Goal: Transaction & Acquisition: Purchase product/service

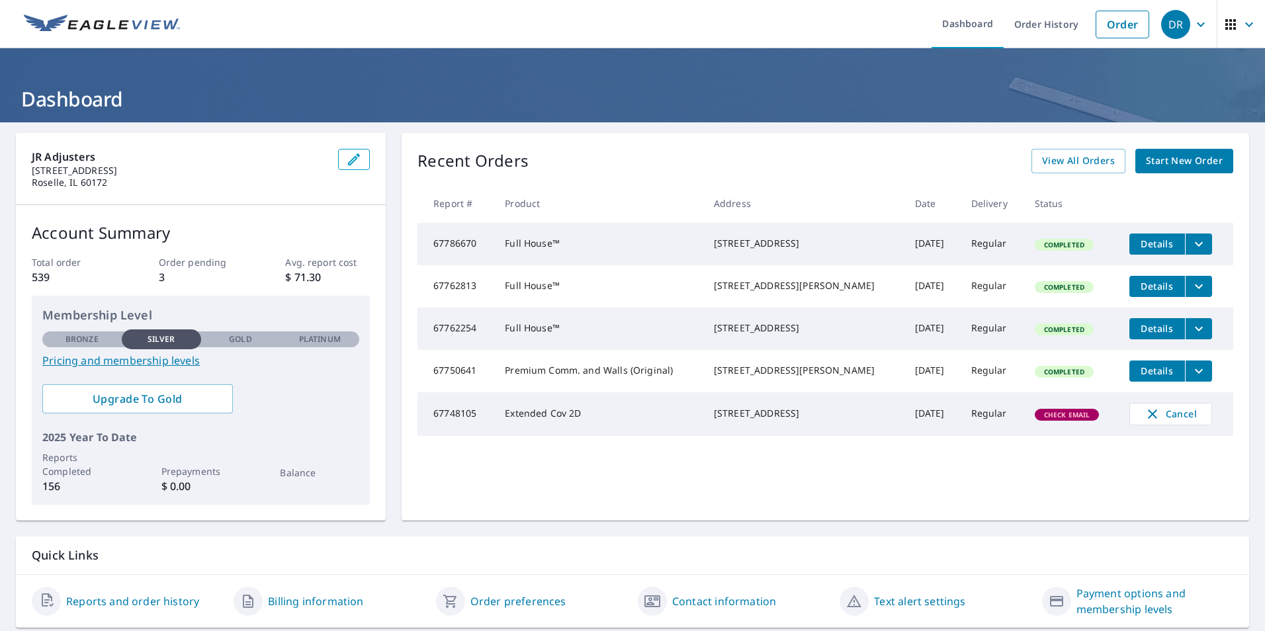
click at [1169, 162] on span "Start New Order" at bounding box center [1184, 161] width 77 height 17
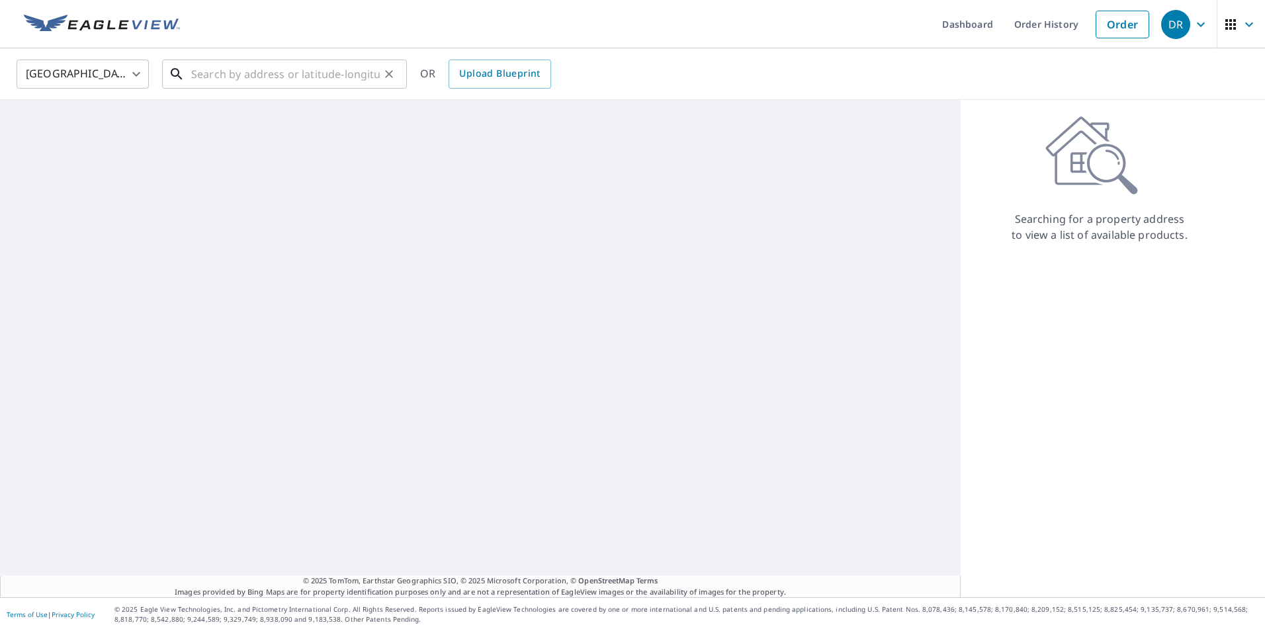
click at [271, 80] on input "text" at bounding box center [285, 74] width 189 height 37
paste input "[STREET_ADDRESS][PERSON_NAME]"
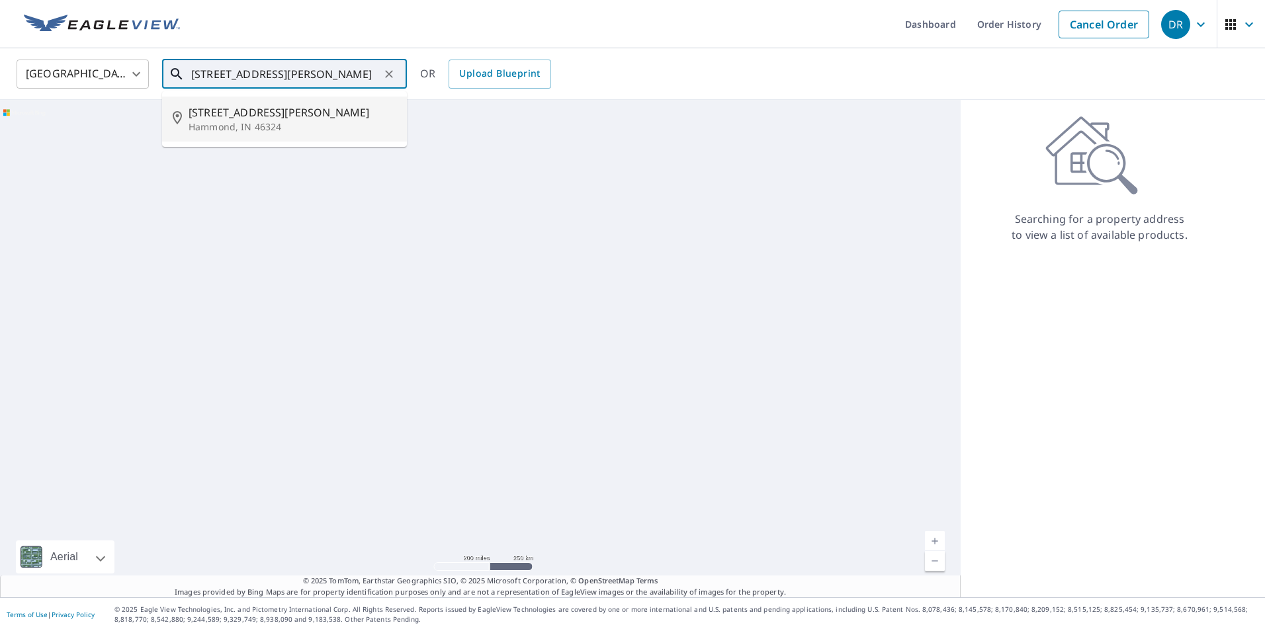
click at [284, 114] on span "[STREET_ADDRESS][PERSON_NAME]" at bounding box center [293, 113] width 208 height 16
type input "[STREET_ADDRESS][PERSON_NAME]"
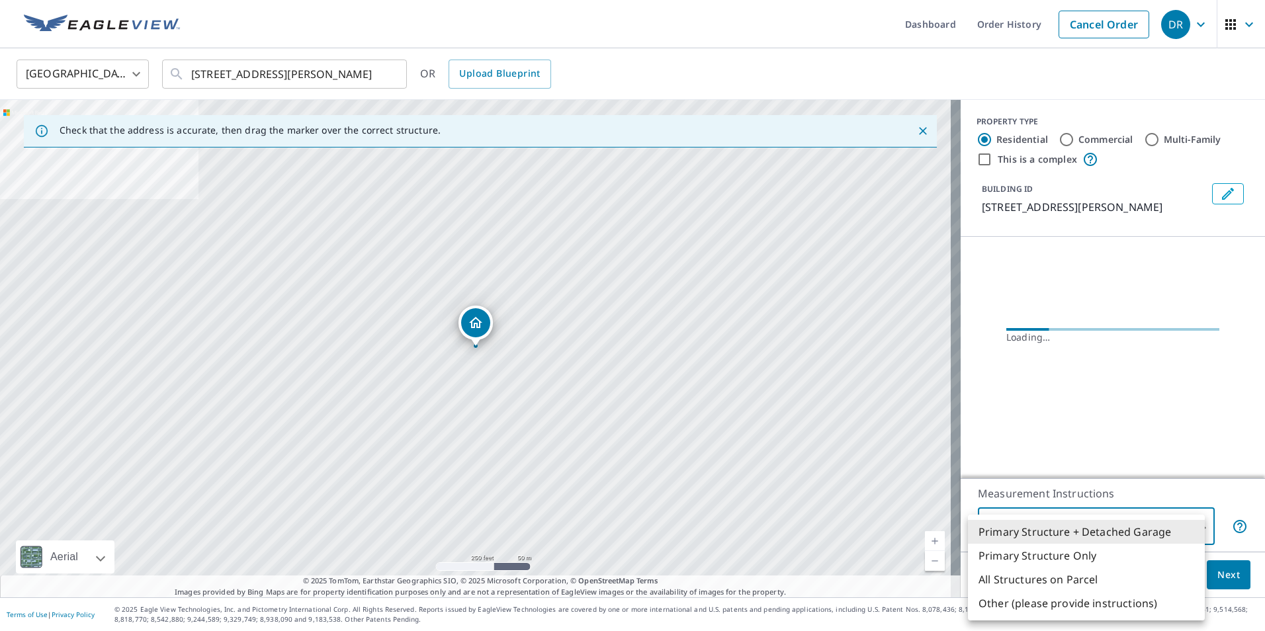
click at [1130, 535] on body "DR DR Dashboard Order History Cancel Order DR [GEOGRAPHIC_DATA] [GEOGRAPHIC_DAT…" at bounding box center [632, 315] width 1265 height 631
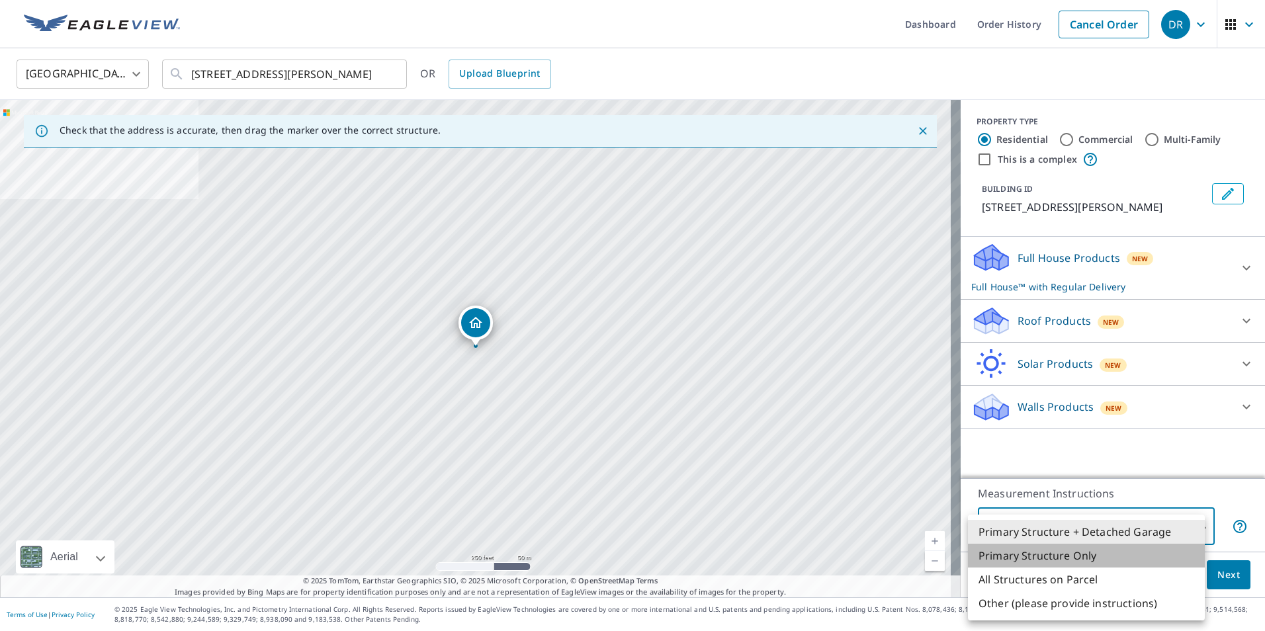
click at [1073, 564] on li "Primary Structure Only" at bounding box center [1086, 556] width 237 height 24
type input "2"
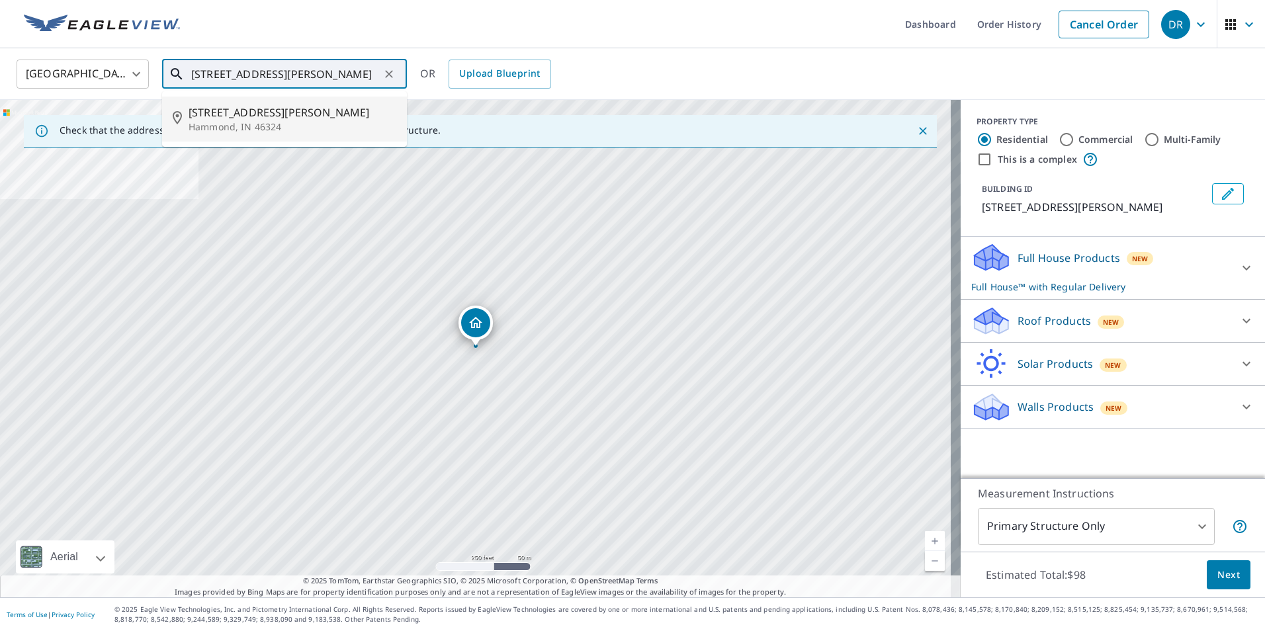
click at [345, 87] on input "[STREET_ADDRESS][PERSON_NAME]" at bounding box center [285, 74] width 189 height 37
click at [343, 86] on input "[STREET_ADDRESS][PERSON_NAME]" at bounding box center [285, 74] width 189 height 37
paste input "[STREET_ADDRESS][PERSON_NAME]"
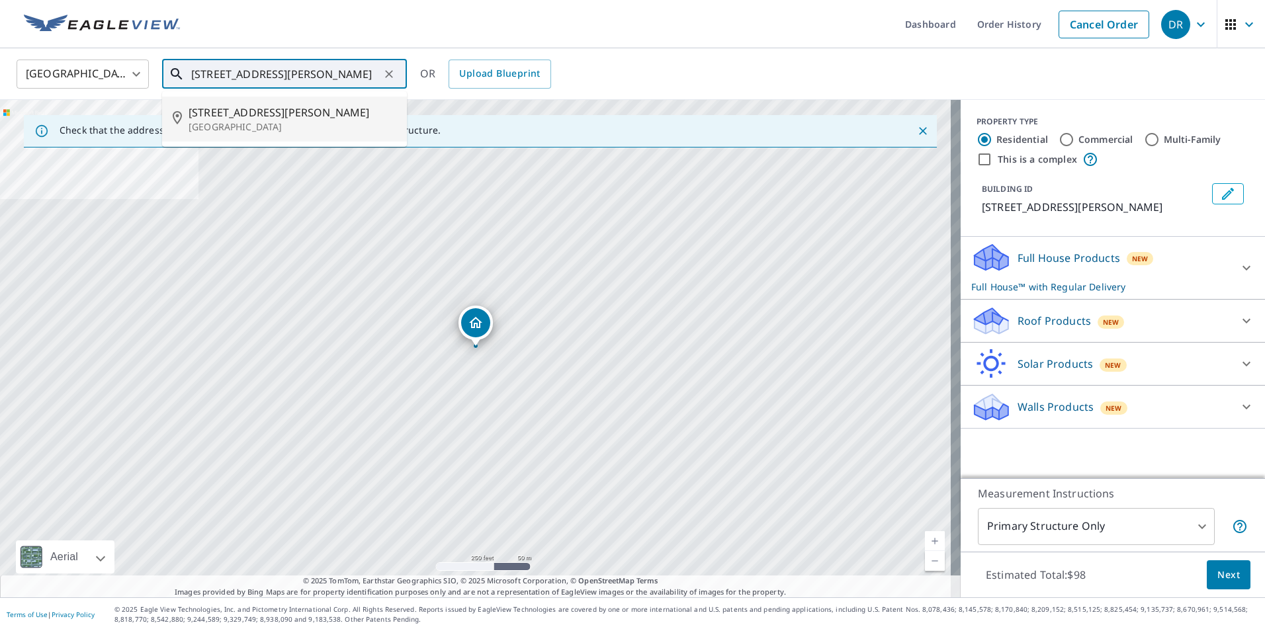
click at [277, 121] on p "[GEOGRAPHIC_DATA]" at bounding box center [293, 126] width 208 height 13
type input "[STREET_ADDRESS][PERSON_NAME]"
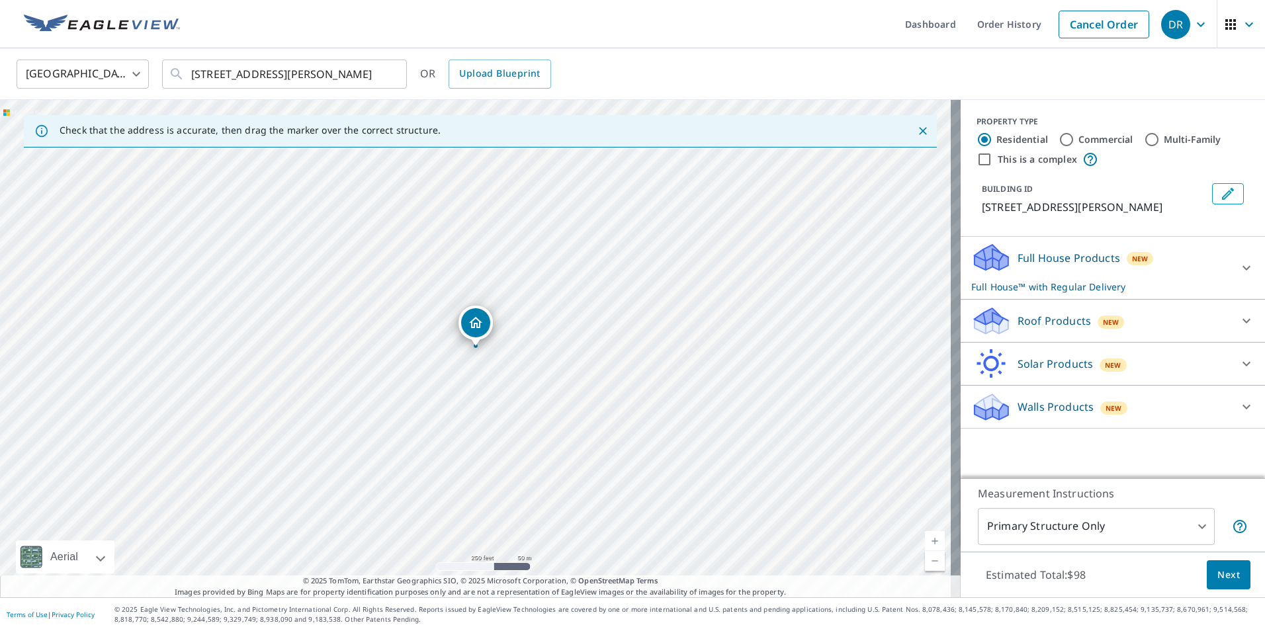
click at [1051, 264] on p "Full House Products" at bounding box center [1069, 258] width 103 height 16
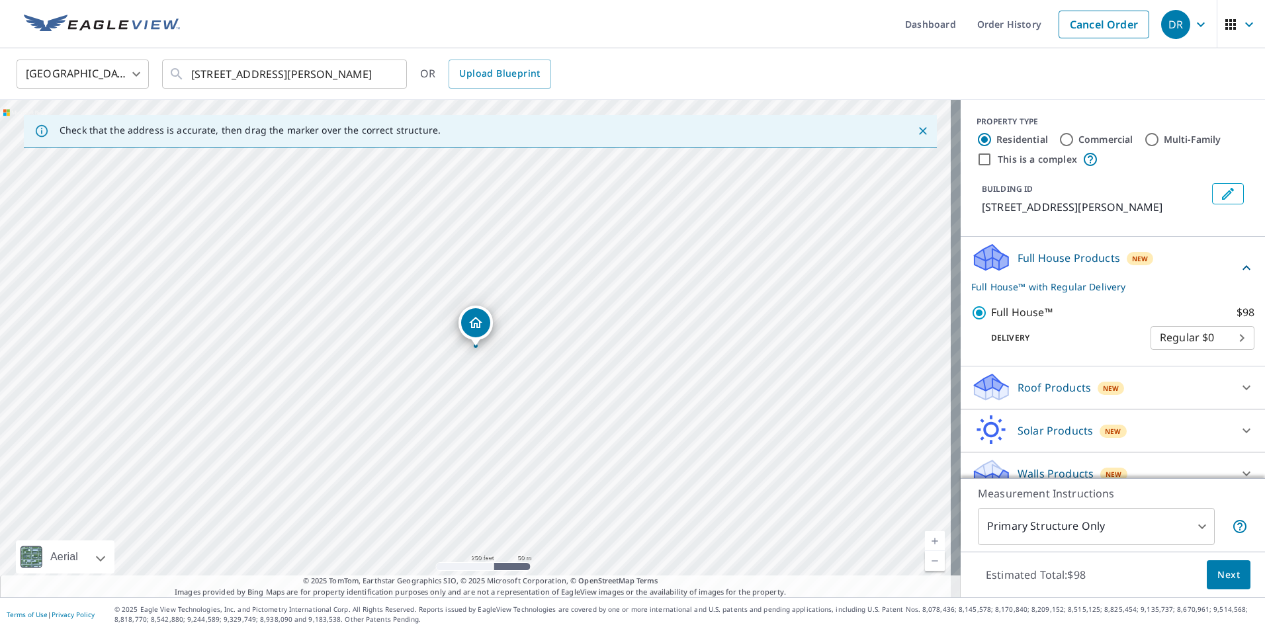
click at [1059, 524] on body "DR DR Dashboard Order History Cancel Order DR United States [GEOGRAPHIC_DATA] ​…" at bounding box center [632, 315] width 1265 height 631
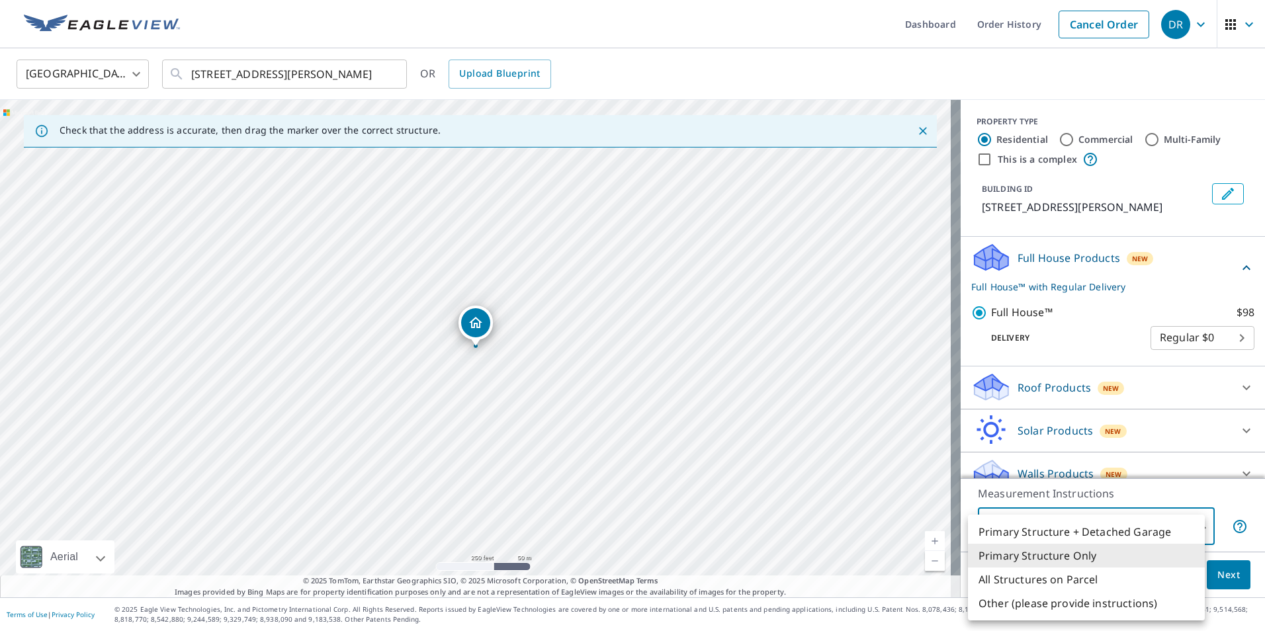
click at [1114, 535] on li "Primary Structure + Detached Garage" at bounding box center [1086, 532] width 237 height 24
type input "1"
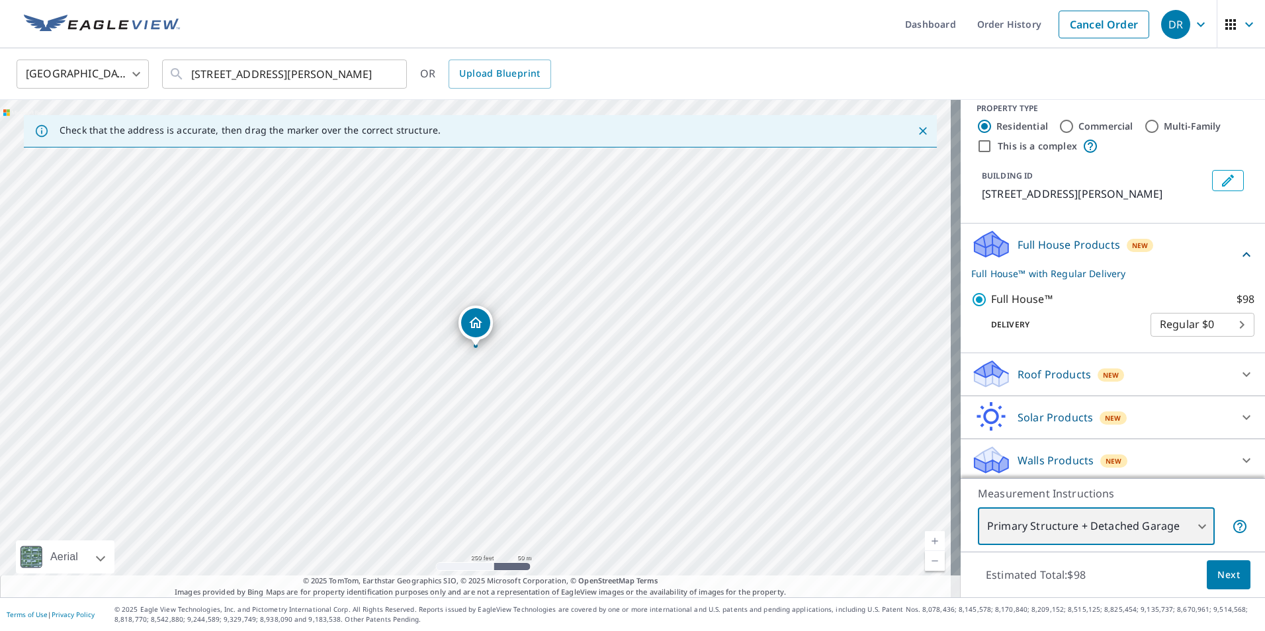
scroll to position [17, 0]
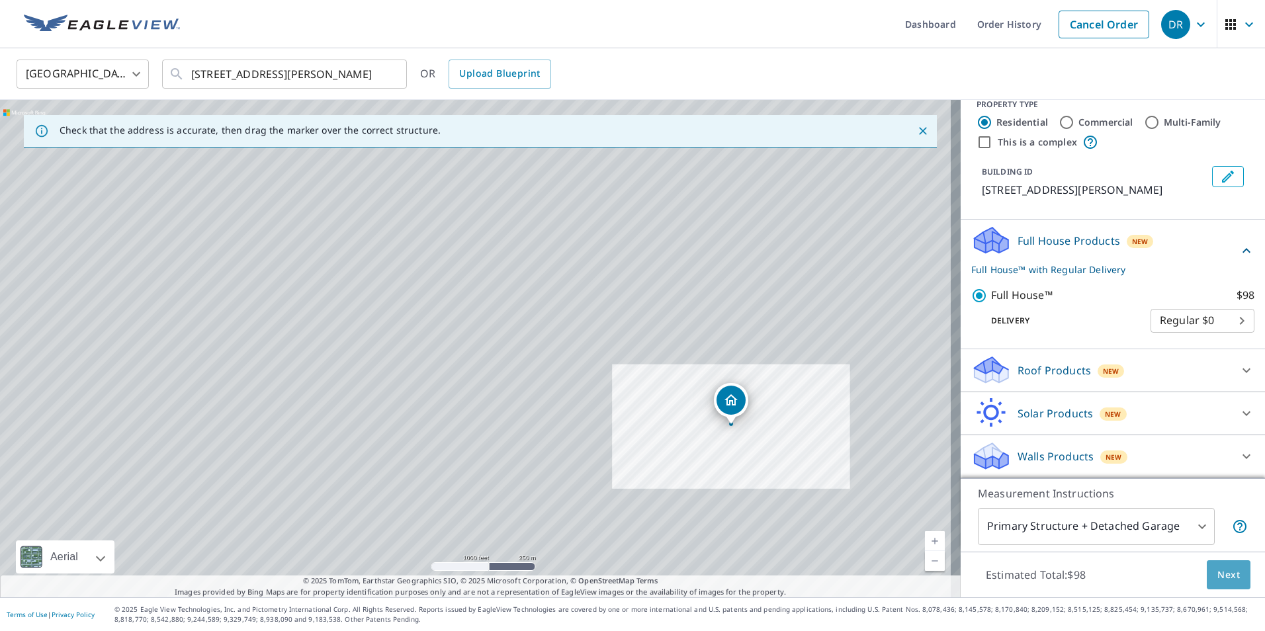
click at [1221, 574] on span "Next" at bounding box center [1228, 575] width 22 height 17
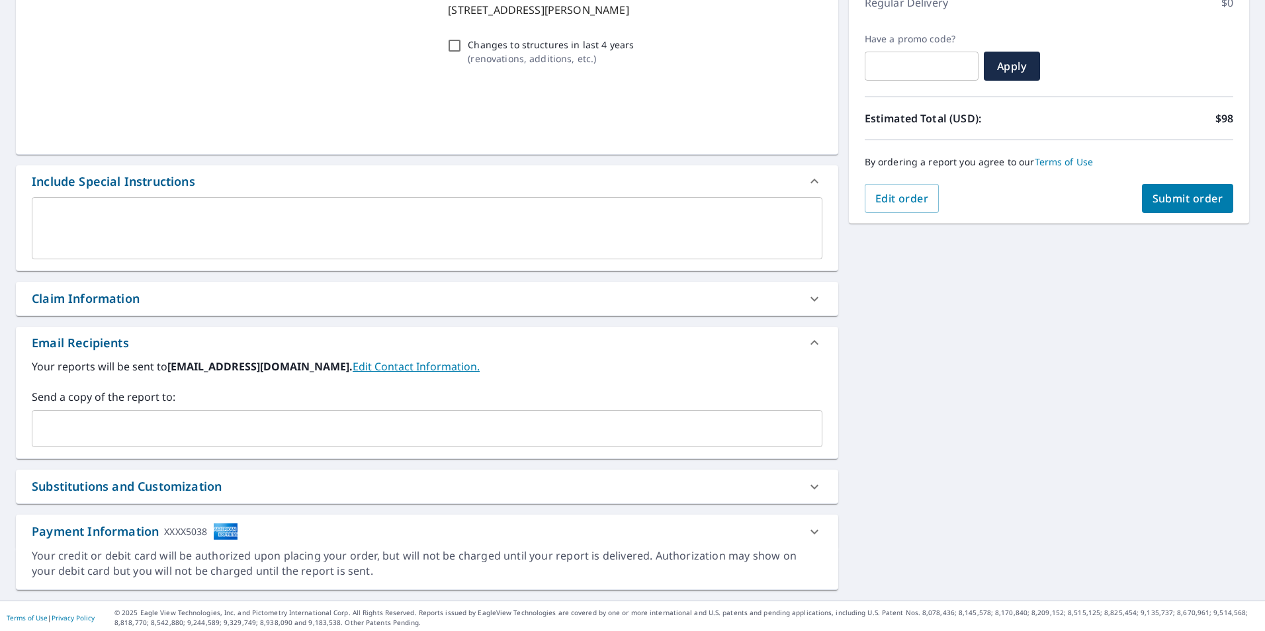
scroll to position [202, 0]
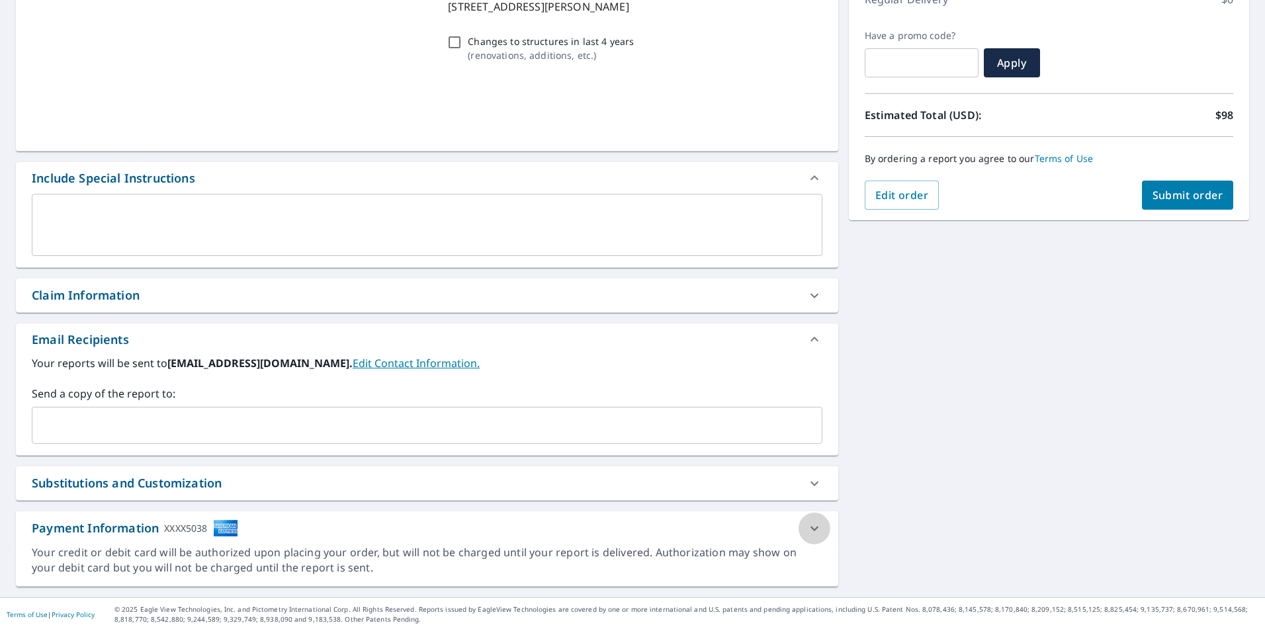
click at [815, 531] on icon at bounding box center [815, 529] width 16 height 16
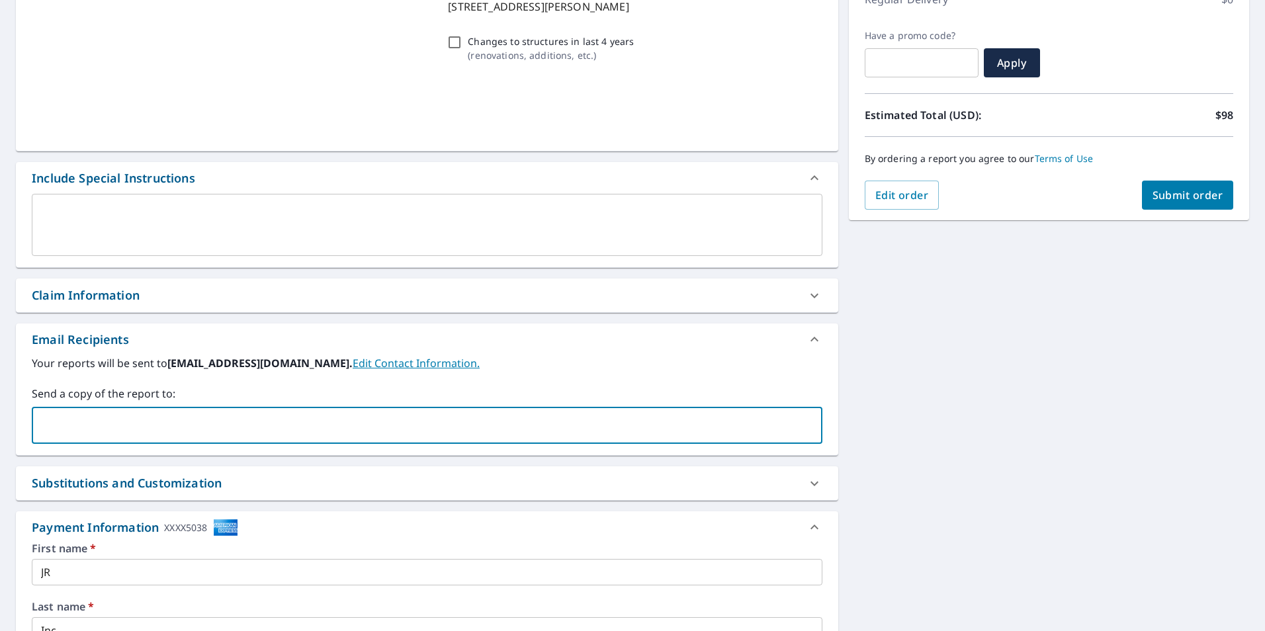
click at [459, 435] on input "text" at bounding box center [417, 425] width 759 height 25
type input "[EMAIL_ADDRESS][DOMAIN_NAME]"
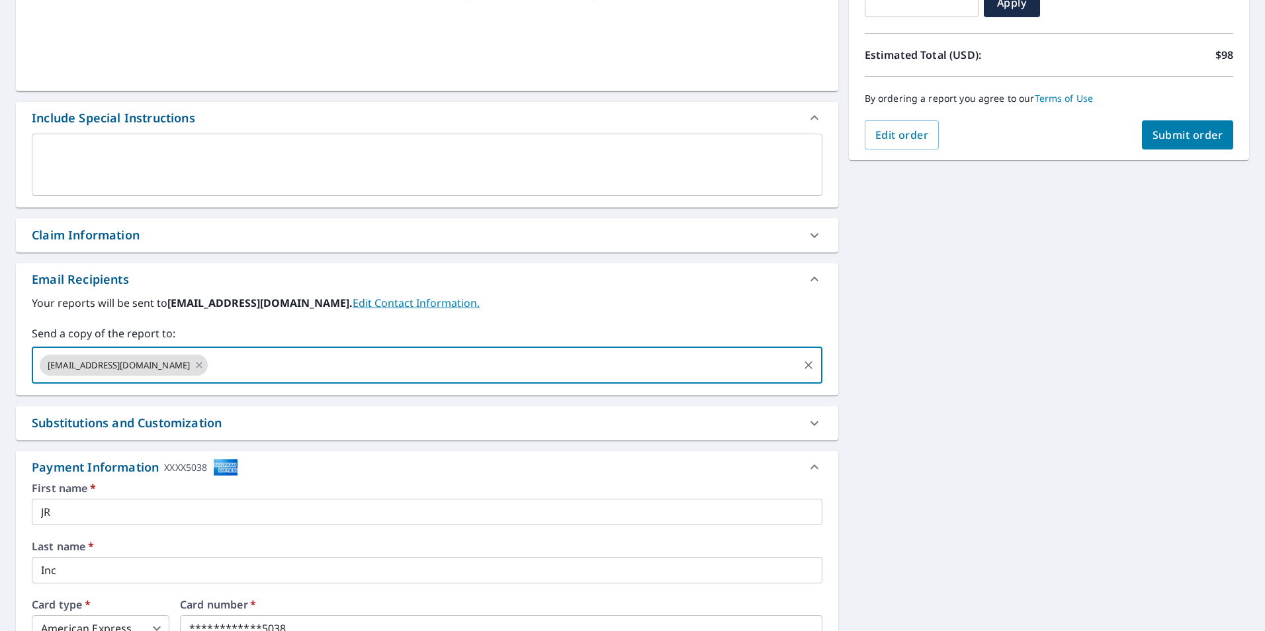
scroll to position [96, 0]
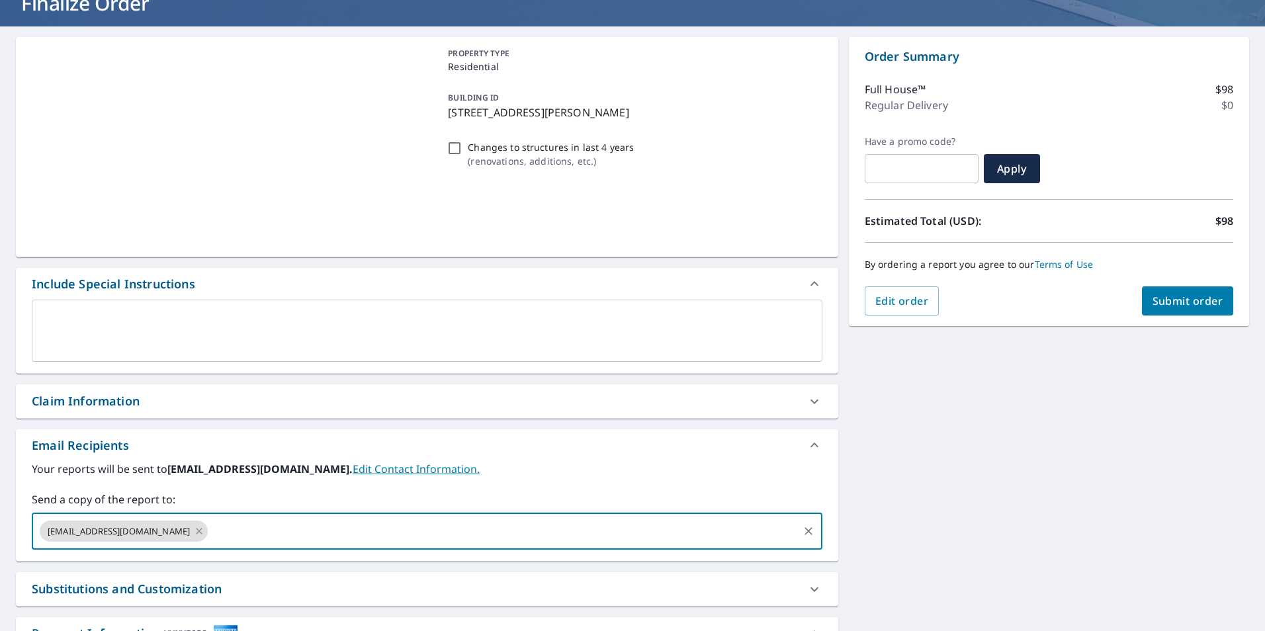
click at [1165, 302] on span "Submit order" at bounding box center [1188, 301] width 71 height 15
